Goal: Find specific page/section: Find specific page/section

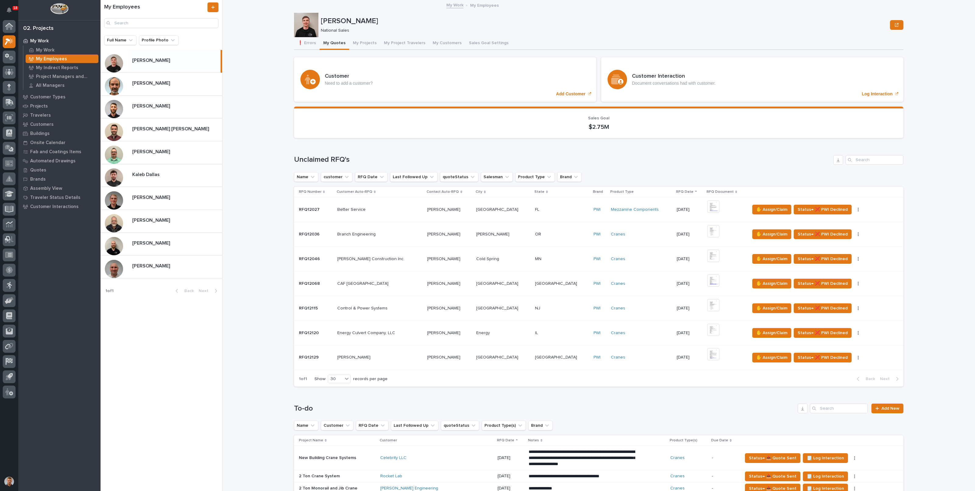
click at [148, 240] on p "[PERSON_NAME]" at bounding box center [151, 242] width 39 height 7
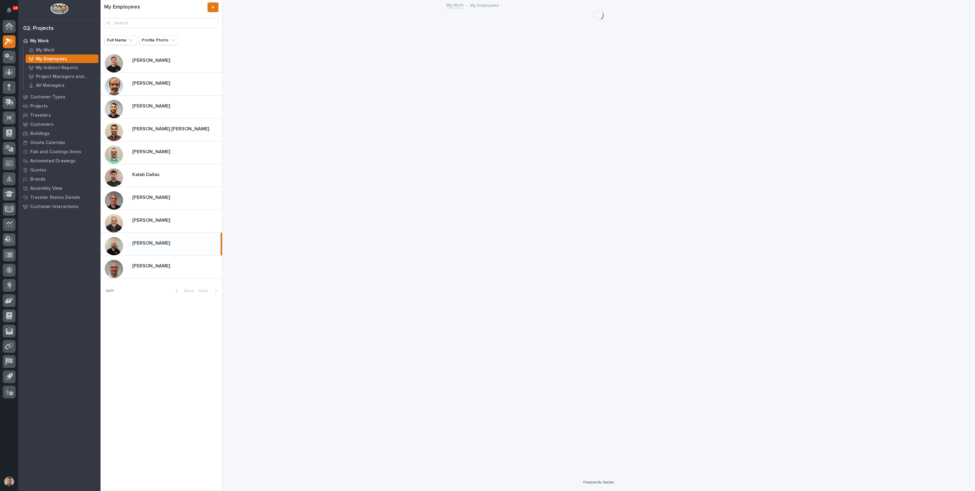
drag, startPoint x: 404, startPoint y: 127, endPoint x: 370, endPoint y: 126, distance: 33.2
click at [378, 121] on div "My Work My Employees" at bounding box center [598, 237] width 609 height 474
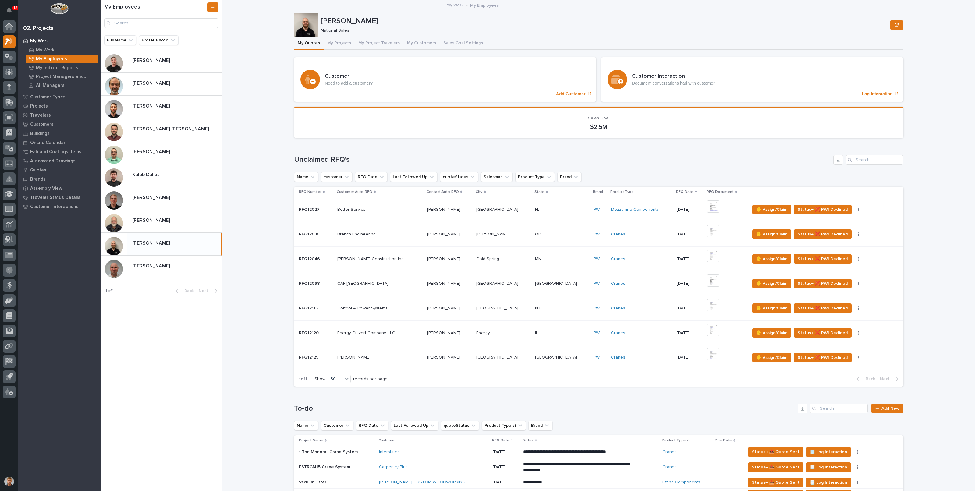
scroll to position [304, 0]
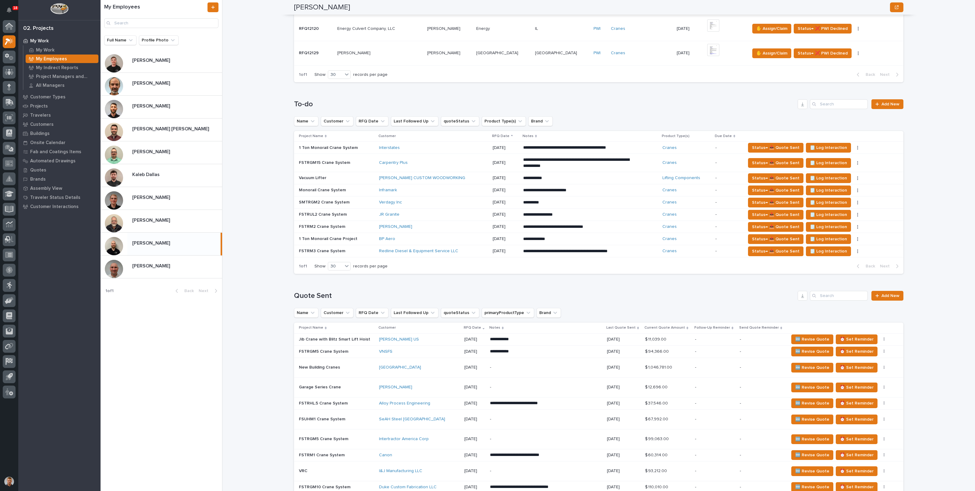
click at [355, 160] on p at bounding box center [336, 162] width 75 height 5
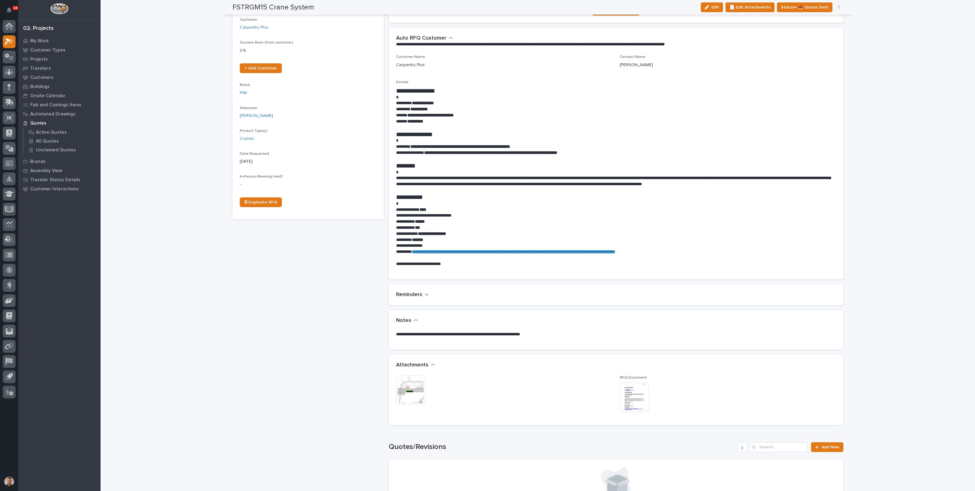
scroll to position [228, 0]
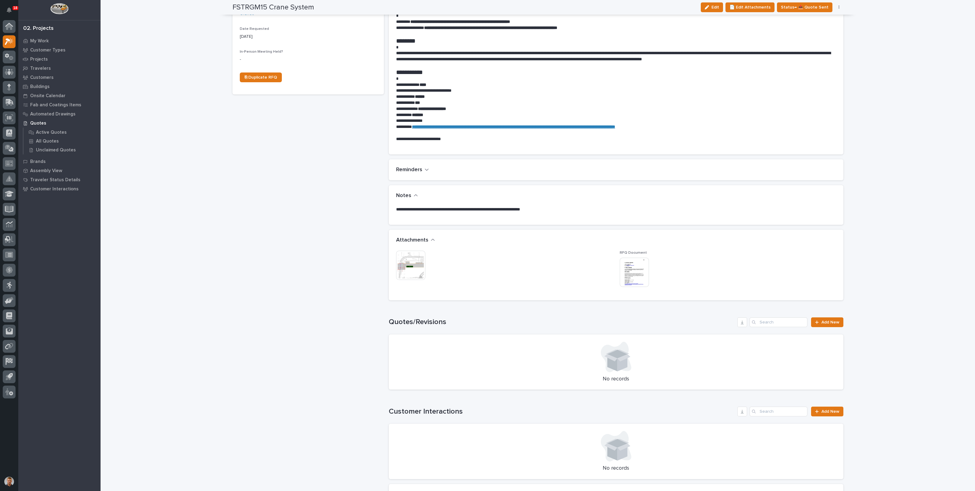
click at [407, 264] on img at bounding box center [410, 265] width 29 height 29
